Goal: Task Accomplishment & Management: Use online tool/utility

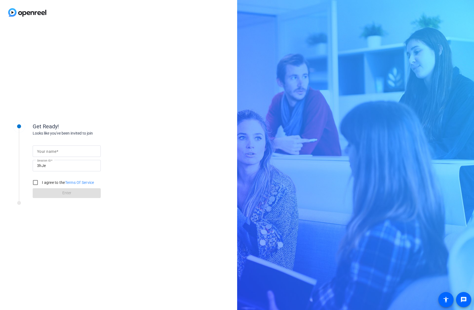
click at [49, 152] on mat-label "Your name" at bounding box center [46, 151] width 19 height 4
click at [49, 152] on input "Your name" at bounding box center [66, 151] width 59 height 7
type input "Nasia"
click at [51, 182] on label "I agree to the Terms Of Service" at bounding box center [67, 182] width 53 height 5
click at [41, 182] on input "I agree to the Terms Of Service" at bounding box center [35, 182] width 11 height 11
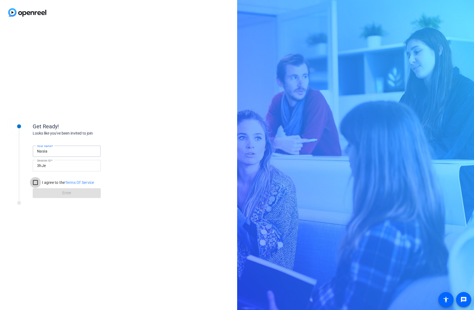
checkbox input "true"
click at [51, 192] on span at bounding box center [67, 193] width 68 height 13
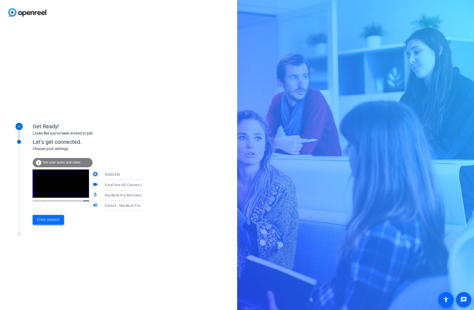
click at [56, 219] on span "Enter session" at bounding box center [48, 220] width 23 height 6
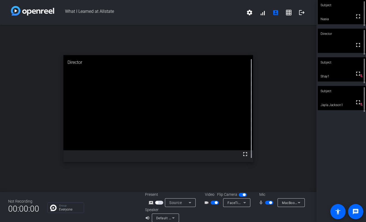
click at [281, 77] on div "open_in_new Director fullscreen" at bounding box center [158, 108] width 317 height 167
click at [186, 12] on span "What I Learned at Allstate" at bounding box center [148, 12] width 189 height 13
click at [303, 13] on mat-icon "logout" at bounding box center [302, 12] width 7 height 7
